Goal: Complete application form

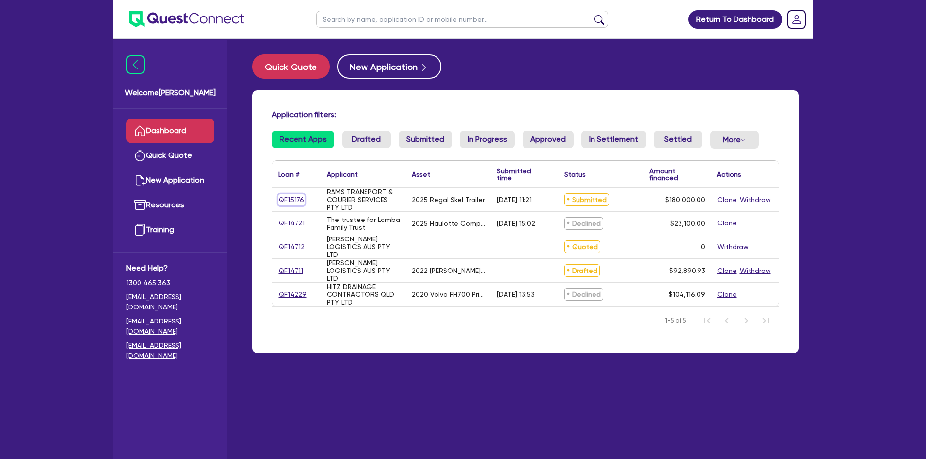
click at [293, 201] on link "QF15176" at bounding box center [291, 199] width 27 height 11
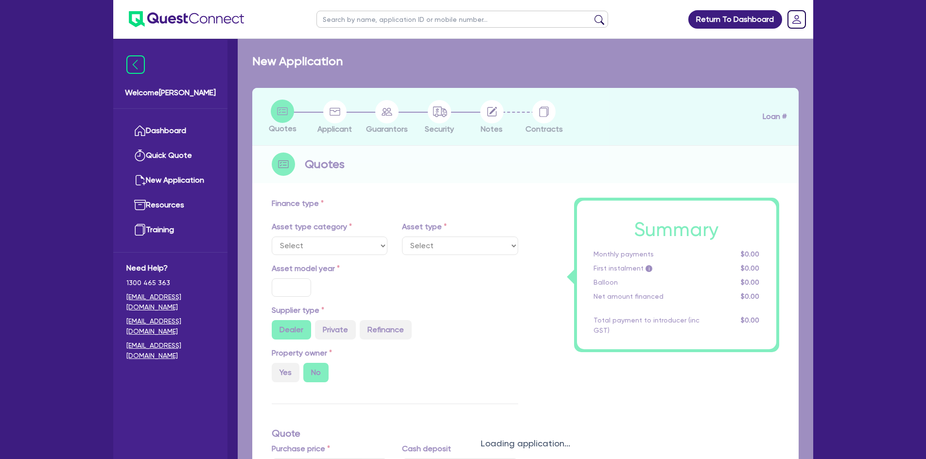
select select "PRIMARY_ASSETS"
type input "2025"
radio input "true"
type input "180,000"
type input "4"
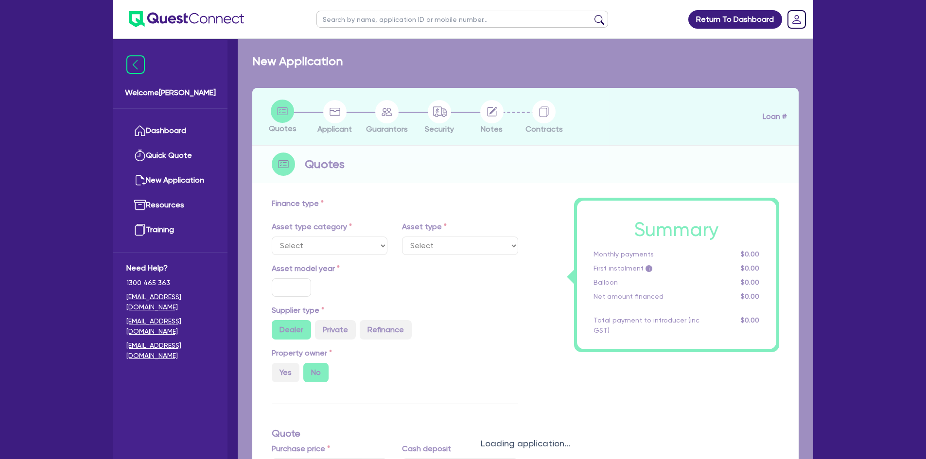
type input "7,200"
type input "17"
select select "TRAILERS"
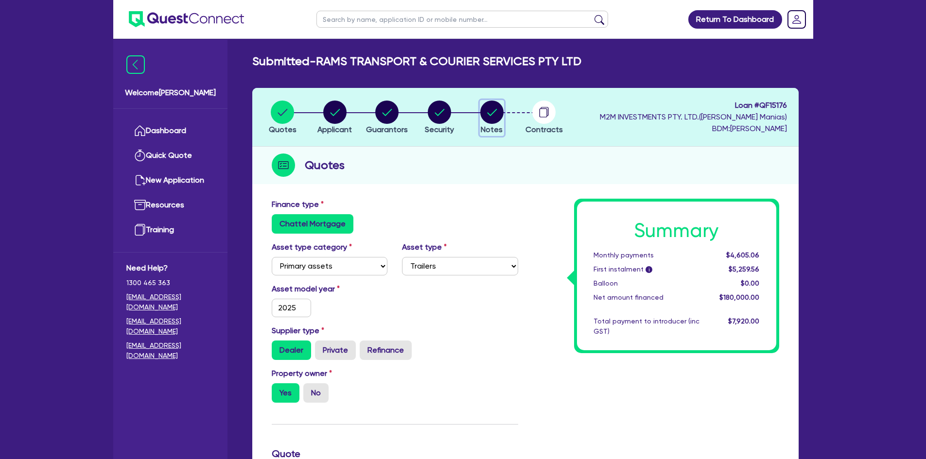
click at [493, 123] on circle "button" at bounding box center [491, 112] width 23 height 23
select select "Quest Finance - Own Book"
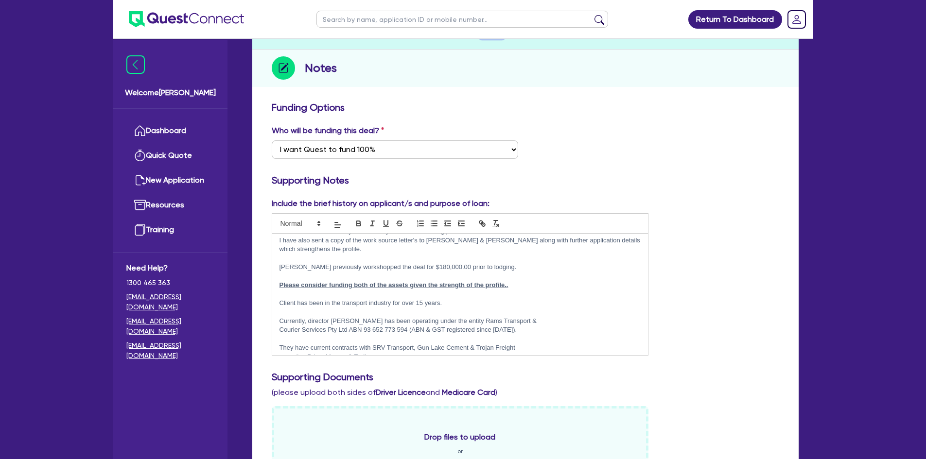
scroll to position [87, 0]
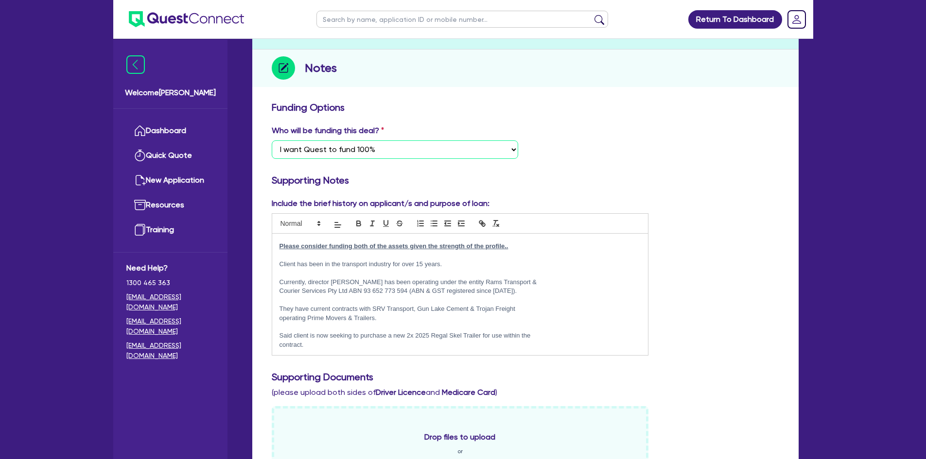
click at [503, 149] on select "Select I want Quest to fund 100% I will fund 100% I will co-fund with Quest Oth…" at bounding box center [395, 149] width 246 height 18
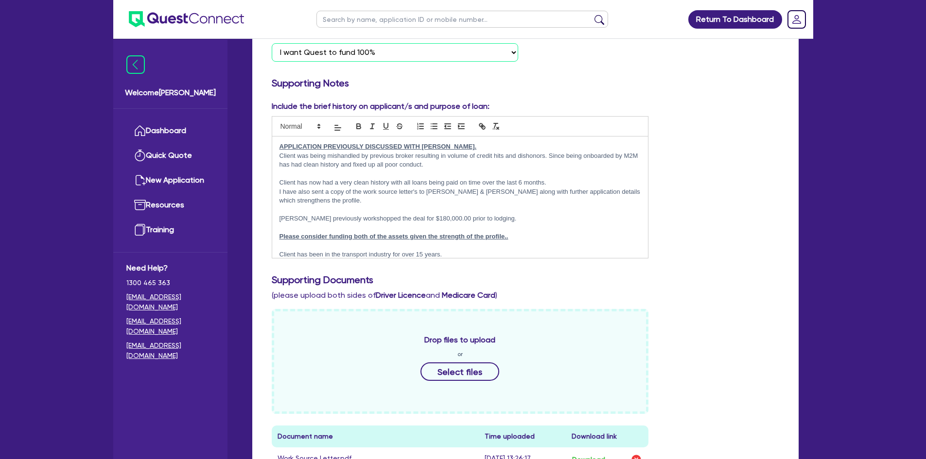
scroll to position [146, 0]
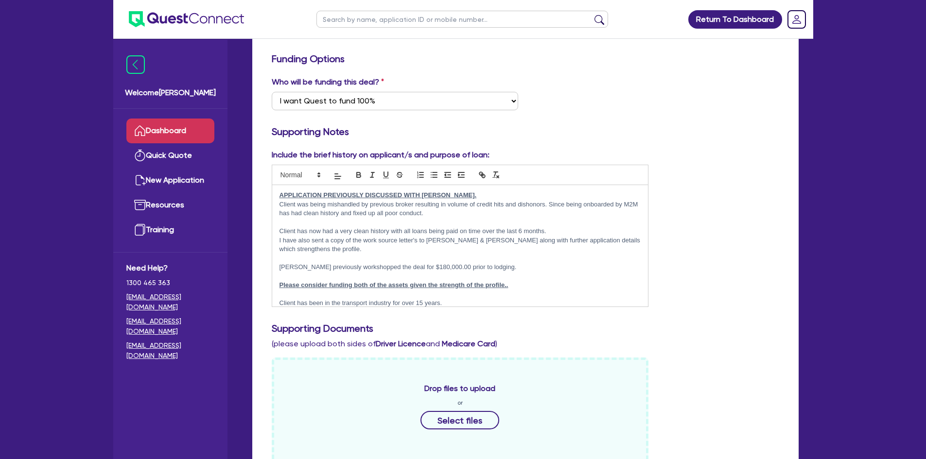
click at [161, 132] on link "Dashboard" at bounding box center [170, 131] width 88 height 25
